Goal: Information Seeking & Learning: Find specific fact

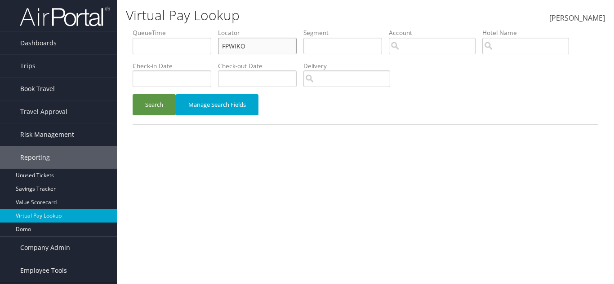
click at [244, 49] on input "FPWIKO" at bounding box center [257, 46] width 79 height 17
click at [245, 48] on input "FPWIKO" at bounding box center [257, 46] width 79 height 17
click at [46, 67] on link "Trips" at bounding box center [58, 66] width 117 height 22
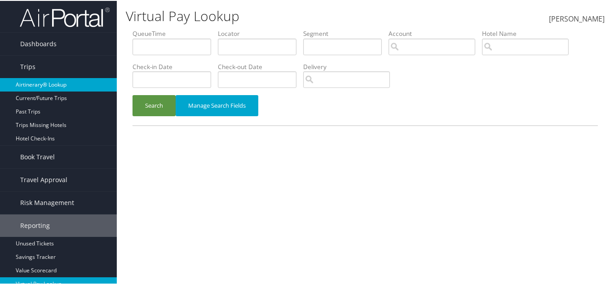
click at [44, 82] on link "Airtinerary® Lookup" at bounding box center [58, 83] width 117 height 13
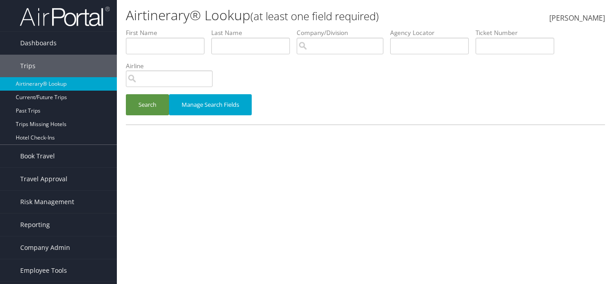
drag, startPoint x: 243, startPoint y: 37, endPoint x: 329, endPoint y: 48, distance: 86.5
click at [243, 37] on label "Last Name" at bounding box center [253, 32] width 85 height 9
click at [47, 221] on span "Reporting" at bounding box center [35, 225] width 30 height 22
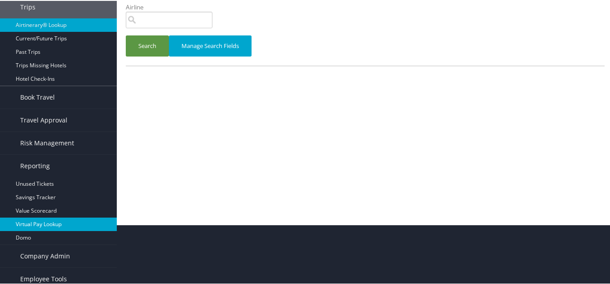
scroll to position [66, 0]
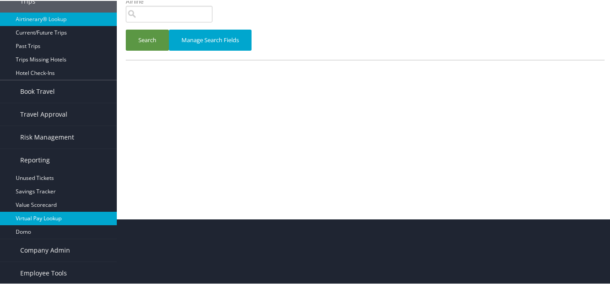
click at [34, 214] on link "Virtual Pay Lookup" at bounding box center [58, 217] width 117 height 13
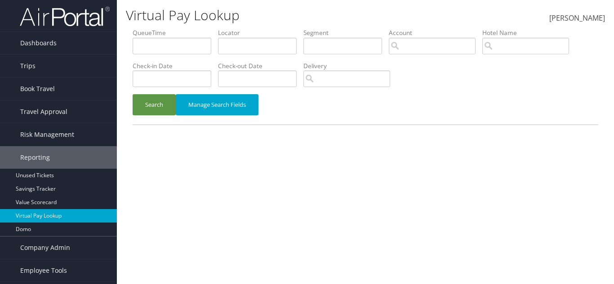
click at [259, 60] on li "Locator" at bounding box center [260, 44] width 85 height 33
click at [256, 53] on input "text" at bounding box center [257, 46] width 79 height 17
paste input "DBDZ91"
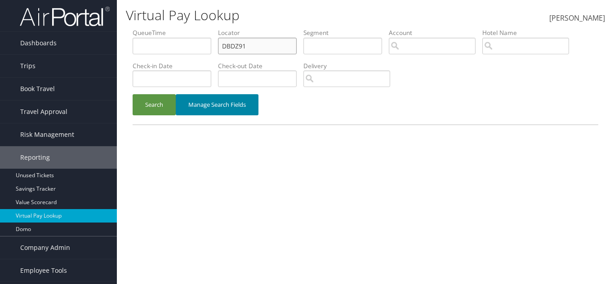
type input "DBDZ91"
click at [177, 97] on button "Manage Search Fields" at bounding box center [217, 104] width 83 height 21
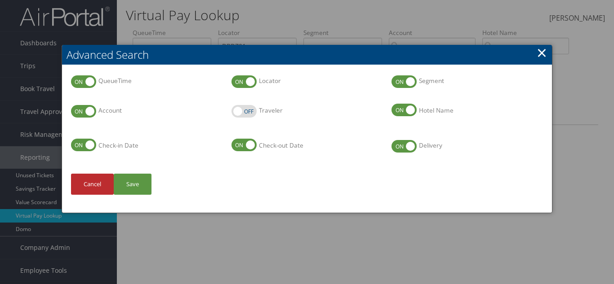
click at [168, 102] on li "QueueTime QueueTime" at bounding box center [146, 89] width 160 height 30
drag, startPoint x: 544, startPoint y: 54, endPoint x: 225, endPoint y: 140, distance: 330.3
click at [532, 53] on div "Advanced Search QueueTime QueueTime Locator Locator Segment Segment Account Acc…" at bounding box center [307, 129] width 491 height 168
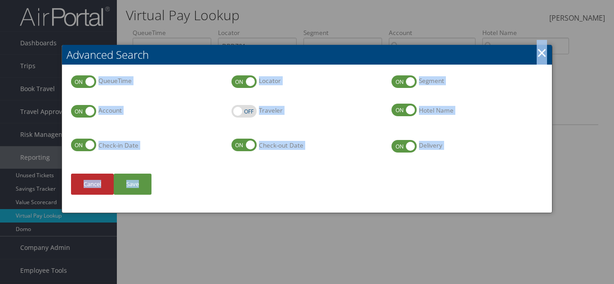
click at [158, 183] on div "Cancel Save" at bounding box center [307, 189] width 472 height 30
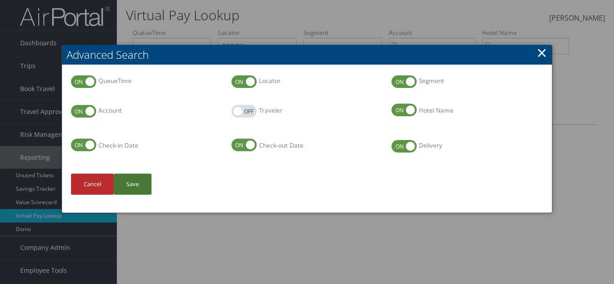
click at [135, 183] on button "Save" at bounding box center [133, 184] width 38 height 21
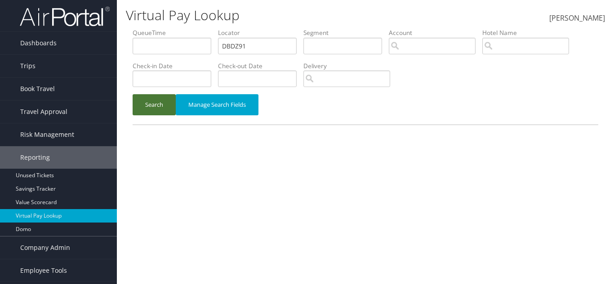
click at [164, 111] on button "Search" at bounding box center [154, 104] width 43 height 21
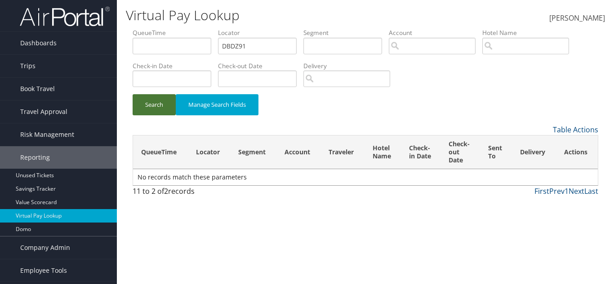
click at [162, 106] on button "Search" at bounding box center [154, 104] width 43 height 21
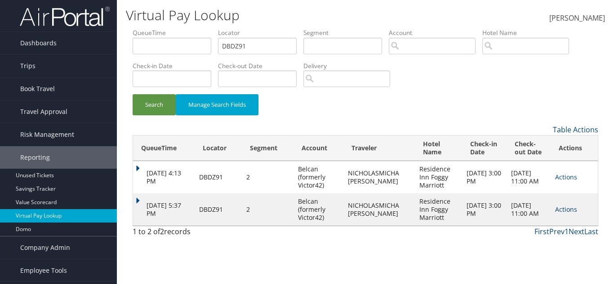
click at [562, 206] on link "Actions" at bounding box center [566, 209] width 22 height 9
drag, startPoint x: 568, startPoint y: 235, endPoint x: 562, endPoint y: 234, distance: 6.3
click at [568, 235] on link "Logs" at bounding box center [575, 237] width 40 height 15
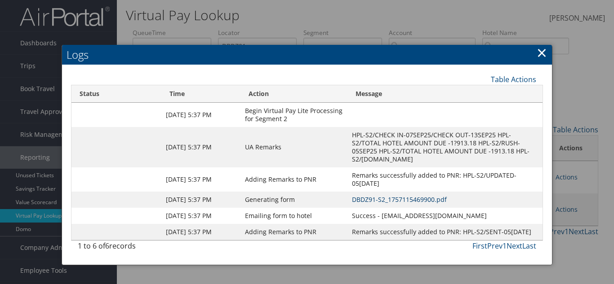
click at [358, 195] on link "DBDZ91-S2_1757115469900.pdf" at bounding box center [399, 199] width 95 height 9
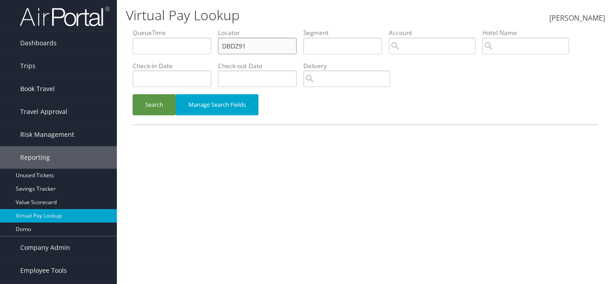
click at [248, 40] on input "DBDZ91" at bounding box center [257, 46] width 79 height 17
click at [28, 89] on span "Book Travel" at bounding box center [37, 89] width 35 height 22
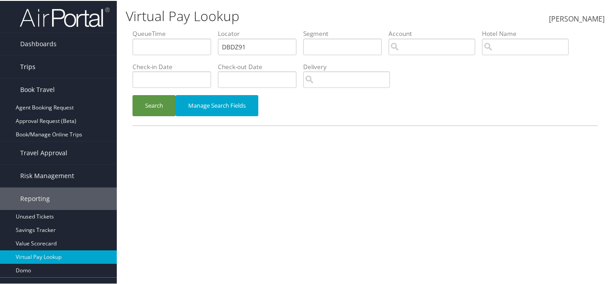
click at [28, 69] on span "Trips" at bounding box center [27, 66] width 15 height 22
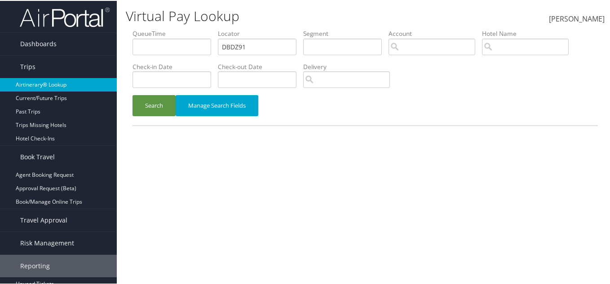
click at [37, 83] on link "Airtinerary® Lookup" at bounding box center [58, 83] width 117 height 13
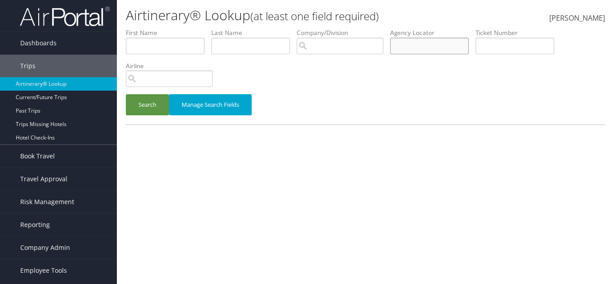
click at [434, 40] on input "text" at bounding box center [429, 46] width 79 height 17
paste input "DBDZ91"
type input "DBDZ91"
click at [137, 112] on button "Search" at bounding box center [147, 104] width 43 height 21
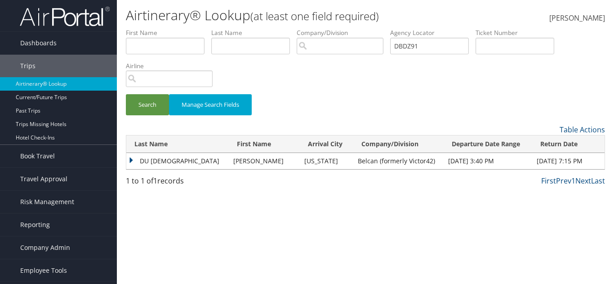
click at [178, 155] on td "DU TEMPLE" at bounding box center [177, 161] width 102 height 16
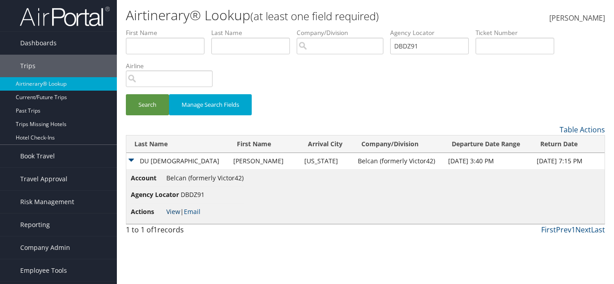
click at [176, 210] on link "View" at bounding box center [173, 212] width 14 height 9
drag, startPoint x: 343, startPoint y: 164, endPoint x: 408, endPoint y: 164, distance: 65.1
click at [408, 164] on tr "DU TEMPLE NICHOLAS MICHAEL Washington Belcan (formerly Victor42) Sep 7, 2025 3:…" at bounding box center [365, 161] width 478 height 16
copy tr "Belcan (formerly Victor42)"
click at [417, 44] on input "DBDZ91" at bounding box center [429, 46] width 79 height 17
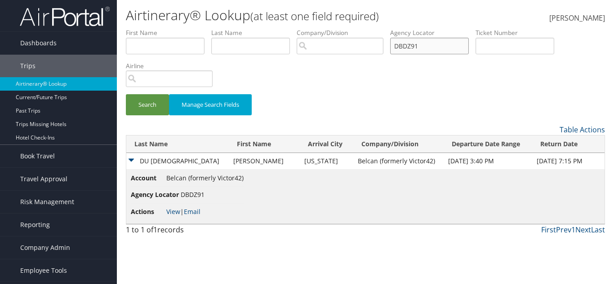
click at [417, 44] on input "DBDZ91" at bounding box center [429, 46] width 79 height 17
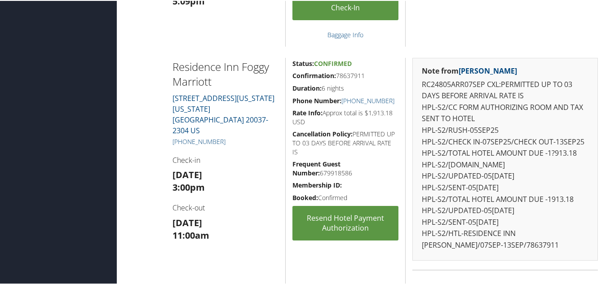
scroll to position [449, 0]
drag, startPoint x: 396, startPoint y: 99, endPoint x: 341, endPoint y: 99, distance: 54.8
click at [341, 99] on h5 "Phone Number: +1 (202) 785-2000" at bounding box center [345, 100] width 106 height 9
copy link "+1 (202) 785-2000"
click at [346, 120] on h5 "Rate Info: Approx total is $1,913.18 USD" at bounding box center [345, 117] width 106 height 18
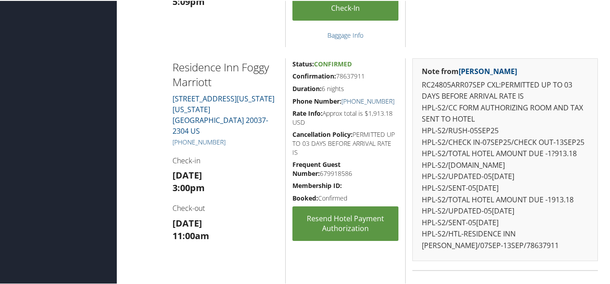
drag, startPoint x: 394, startPoint y: 98, endPoint x: 341, endPoint y: 102, distance: 53.6
click at [341, 102] on h5 "Phone Number: +1 (202) 785-2000" at bounding box center [345, 100] width 106 height 9
copy link "+1 (202) 785-2000"
drag, startPoint x: 367, startPoint y: 76, endPoint x: 336, endPoint y: 75, distance: 31.5
click at [336, 75] on h5 "Confirmation: 78637911" at bounding box center [345, 75] width 106 height 9
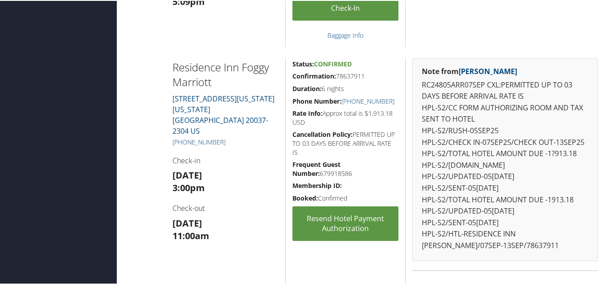
copy h5 "78637911"
drag, startPoint x: 394, startPoint y: 100, endPoint x: 341, endPoint y: 101, distance: 53.5
click at [341, 101] on h5 "Phone Number: +1 (202) 785-2000" at bounding box center [345, 100] width 106 height 9
copy link "+1 (202) 785-2000"
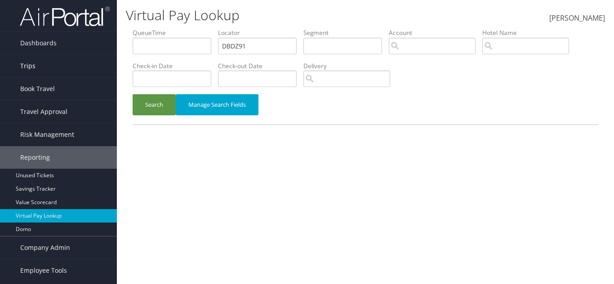
click at [40, 62] on link "Trips" at bounding box center [58, 66] width 117 height 22
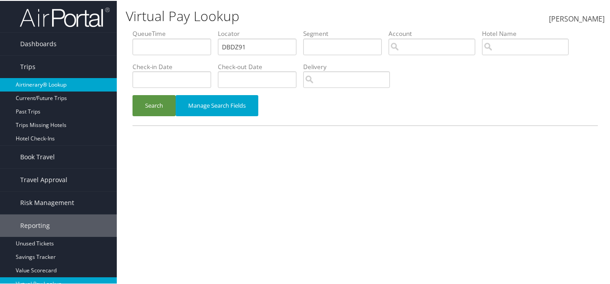
click at [41, 86] on link "Airtinerary® Lookup" at bounding box center [58, 83] width 117 height 13
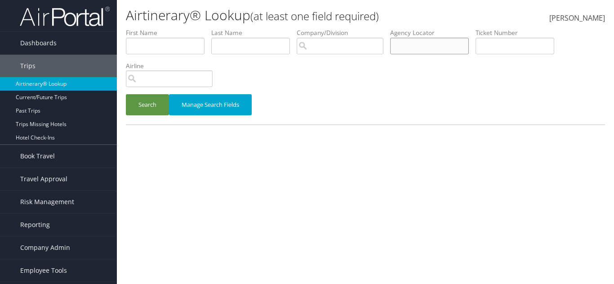
click at [419, 49] on input "text" at bounding box center [429, 46] width 79 height 17
type input "b"
paste input "DB2X0G"
type input "DB2X0G"
click at [126, 94] on button "Search" at bounding box center [147, 104] width 43 height 21
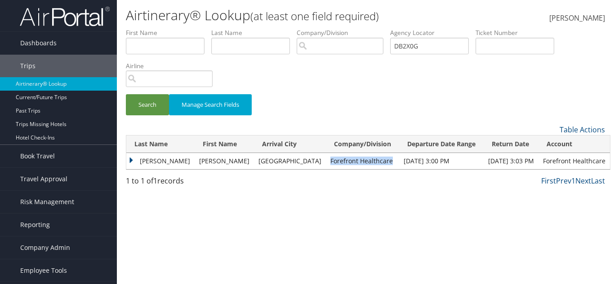
drag, startPoint x: 301, startPoint y: 160, endPoint x: 362, endPoint y: 159, distance: 60.7
click at [362, 159] on td "Forefront Healthcare" at bounding box center [362, 161] width 73 height 16
copy td "Forefront Healthcare"
click at [141, 161] on td "CLAYTON" at bounding box center [160, 161] width 68 height 16
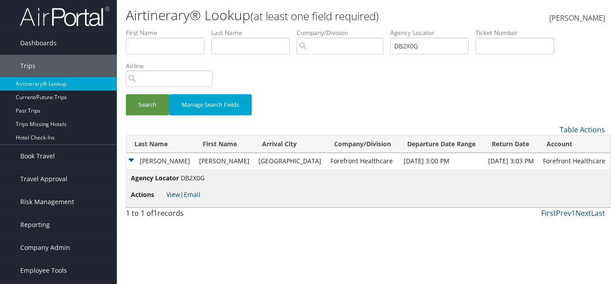
click at [173, 193] on link "View" at bounding box center [173, 194] width 14 height 9
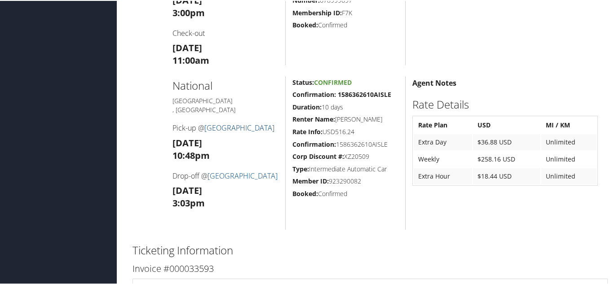
scroll to position [404, 0]
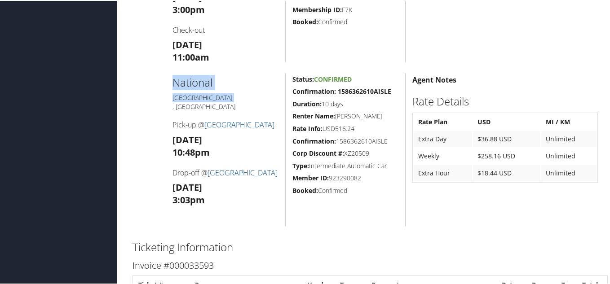
drag, startPoint x: 206, startPoint y: 105, endPoint x: 173, endPoint y: 97, distance: 34.2
click at [173, 97] on div "National [GEOGRAPHIC_DATA] , [GEOGRAPHIC_DATA] Pick-up @ [GEOGRAPHIC_DATA] [DAT…" at bounding box center [226, 149] width 120 height 154
copy div "National [GEOGRAPHIC_DATA]"
click at [285, 116] on div "Status: Confirmed Confirmation: 1586362610AISLE Duration: 10 days Renter Name: …" at bounding box center [345, 149] width 120 height 154
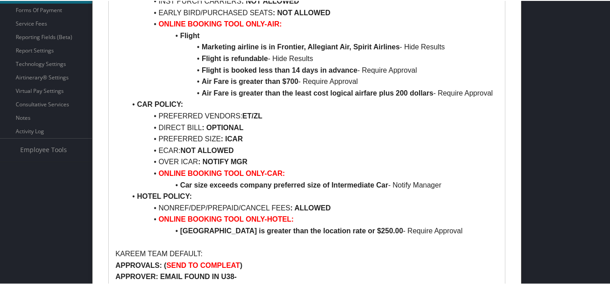
scroll to position [314, 0]
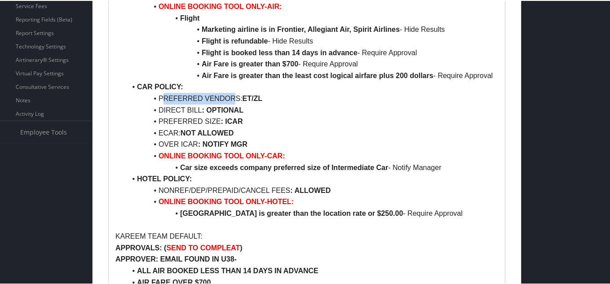
drag, startPoint x: 162, startPoint y: 96, endPoint x: 233, endPoint y: 93, distance: 70.6
click at [233, 93] on li "PREFERRED VENDORS: ET/ZL" at bounding box center [312, 98] width 372 height 12
drag, startPoint x: 252, startPoint y: 110, endPoint x: 205, endPoint y: 112, distance: 47.2
click at [205, 112] on li "DIRECT BILL : OPTIONAL" at bounding box center [312, 110] width 372 height 12
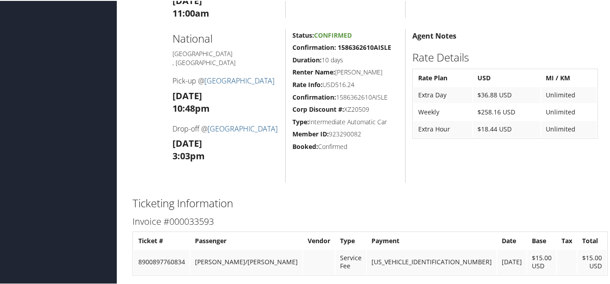
scroll to position [449, 0]
